Goal: Information Seeking & Learning: Learn about a topic

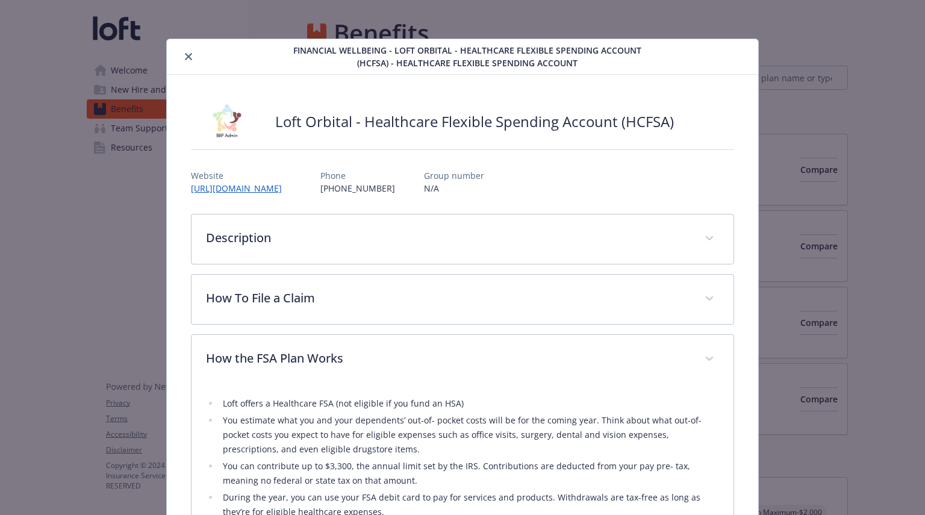
scroll to position [58, 0]
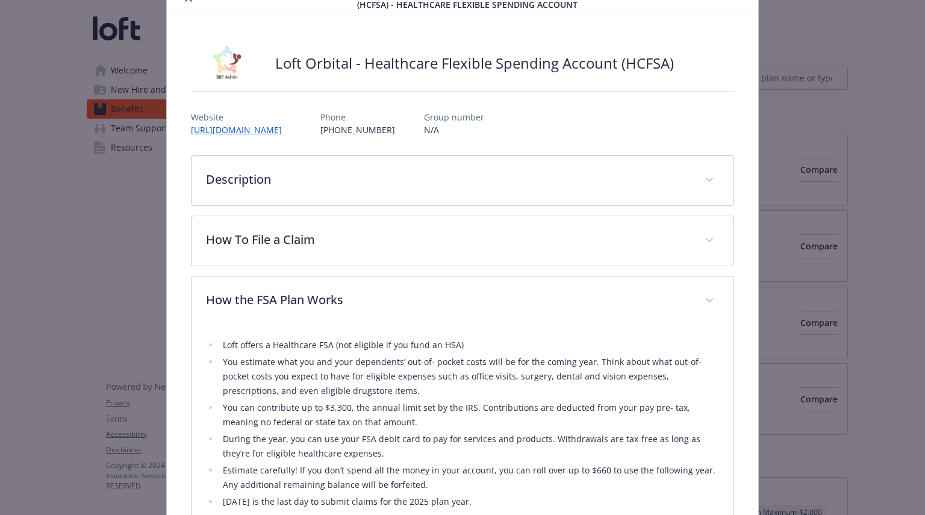
click at [347, 37] on div "Loft Orbital - Healthcare Flexible Spending Account (HCFSA) Website [URL][DOMAI…" at bounding box center [462, 411] width 591 height 790
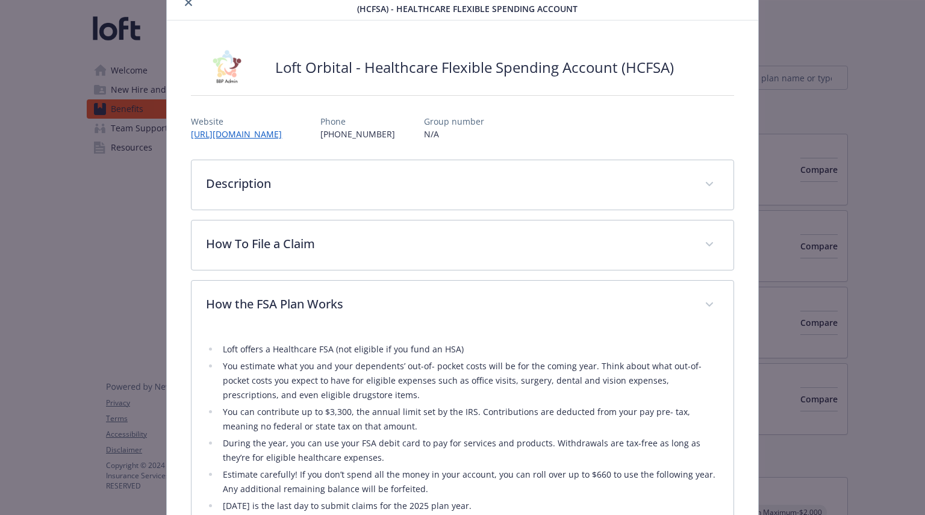
scroll to position [0, 0]
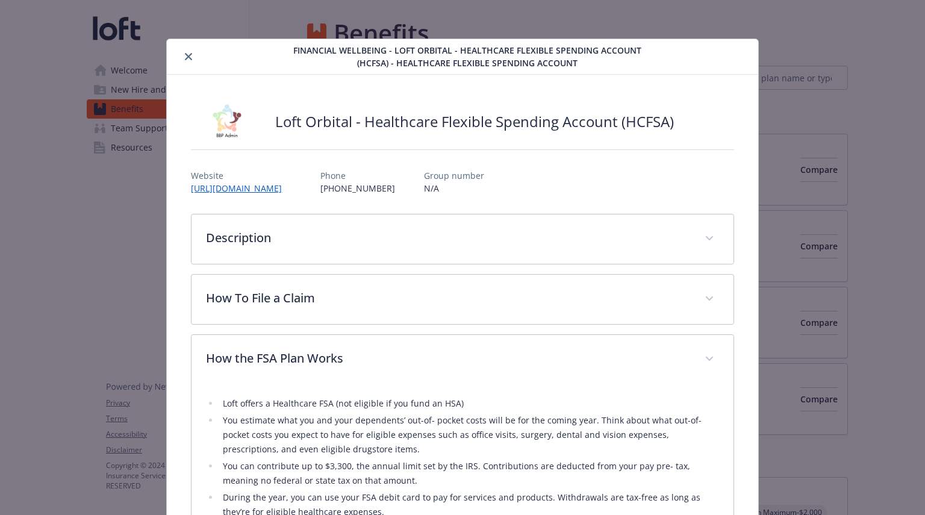
click at [190, 56] on icon "close" at bounding box center [188, 56] width 7 height 7
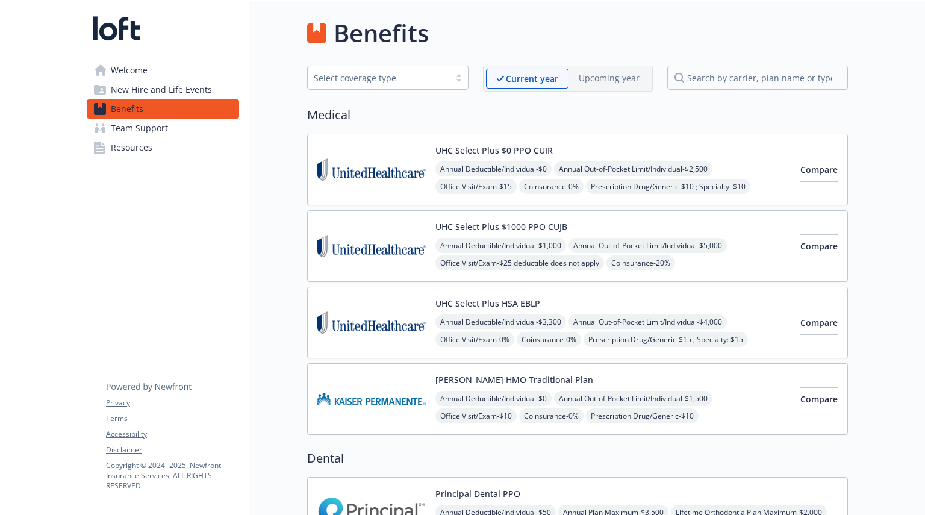
click at [194, 109] on link "Benefits" at bounding box center [163, 108] width 152 height 19
